Goal: Information Seeking & Learning: Find specific page/section

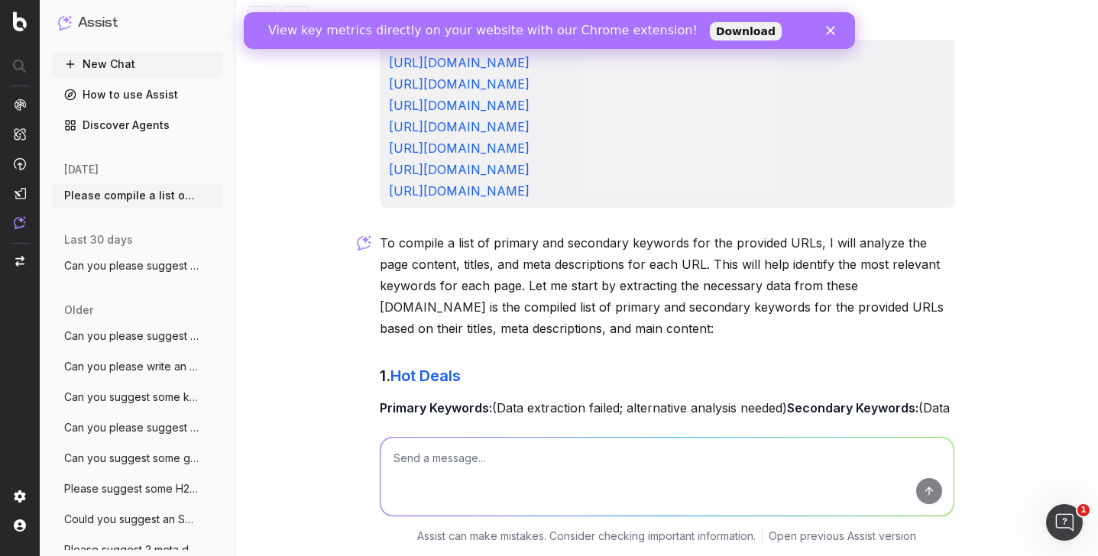
scroll to position [254, 0]
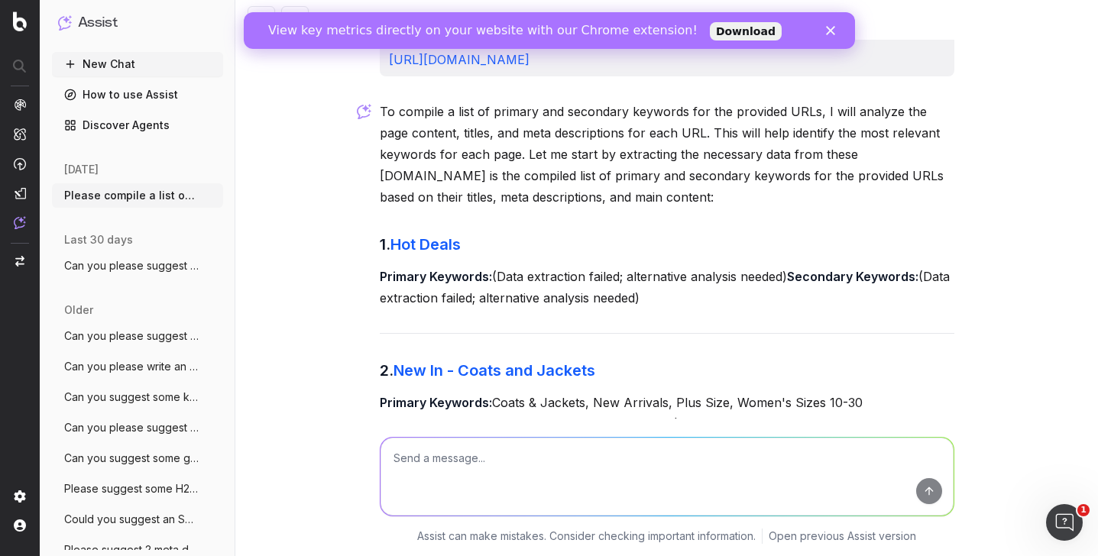
click at [492, 276] on p "Primary Keywords: (Data extraction failed; alternative analysis needed) Seconda…" at bounding box center [667, 287] width 574 height 43
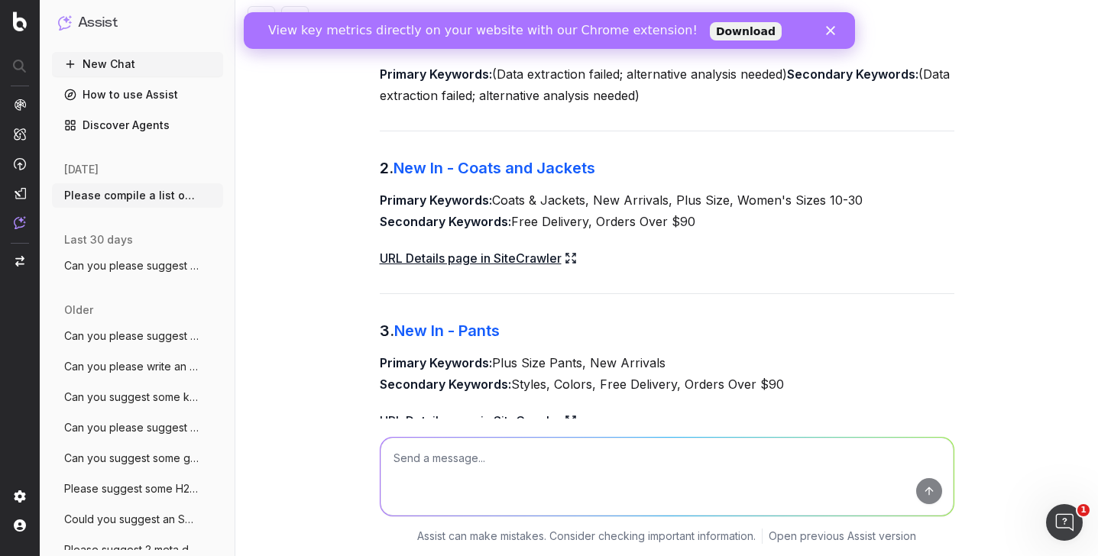
drag, startPoint x: 496, startPoint y: 199, endPoint x: 876, endPoint y: 193, distance: 380.4
click at [876, 193] on p "Primary Keywords: Coats & Jackets, New Arrivals, Plus Size, Women's Sizes 10-30…" at bounding box center [667, 210] width 574 height 43
copy p "Coats & Jackets, New Arrivals, Plus Size, Women's Sizes 10-30"
click at [459, 257] on link "URL Details page in SiteCrawler" at bounding box center [478, 257] width 197 height 21
